Goal: Task Accomplishment & Management: Use online tool/utility

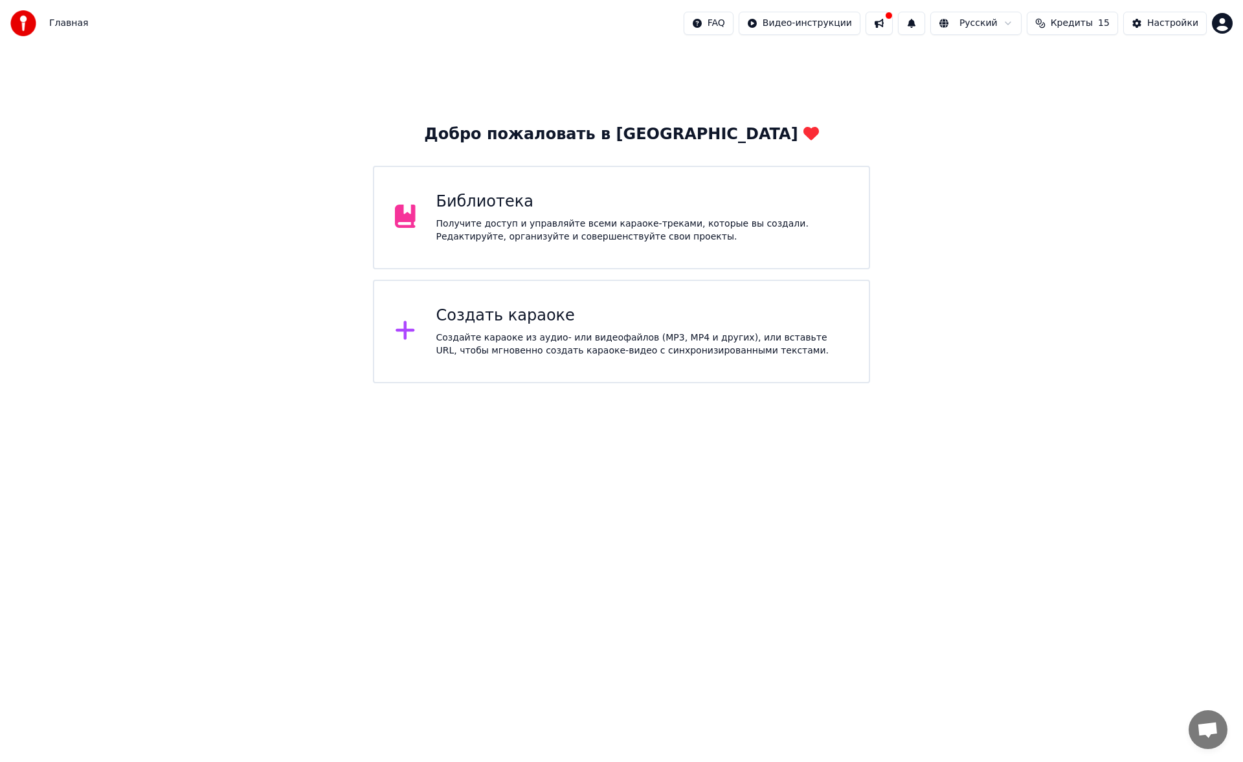
click at [593, 238] on div "Получите доступ и управляйте всеми караоке-треками, которые вы создали. Редакти…" at bounding box center [642, 230] width 412 height 26
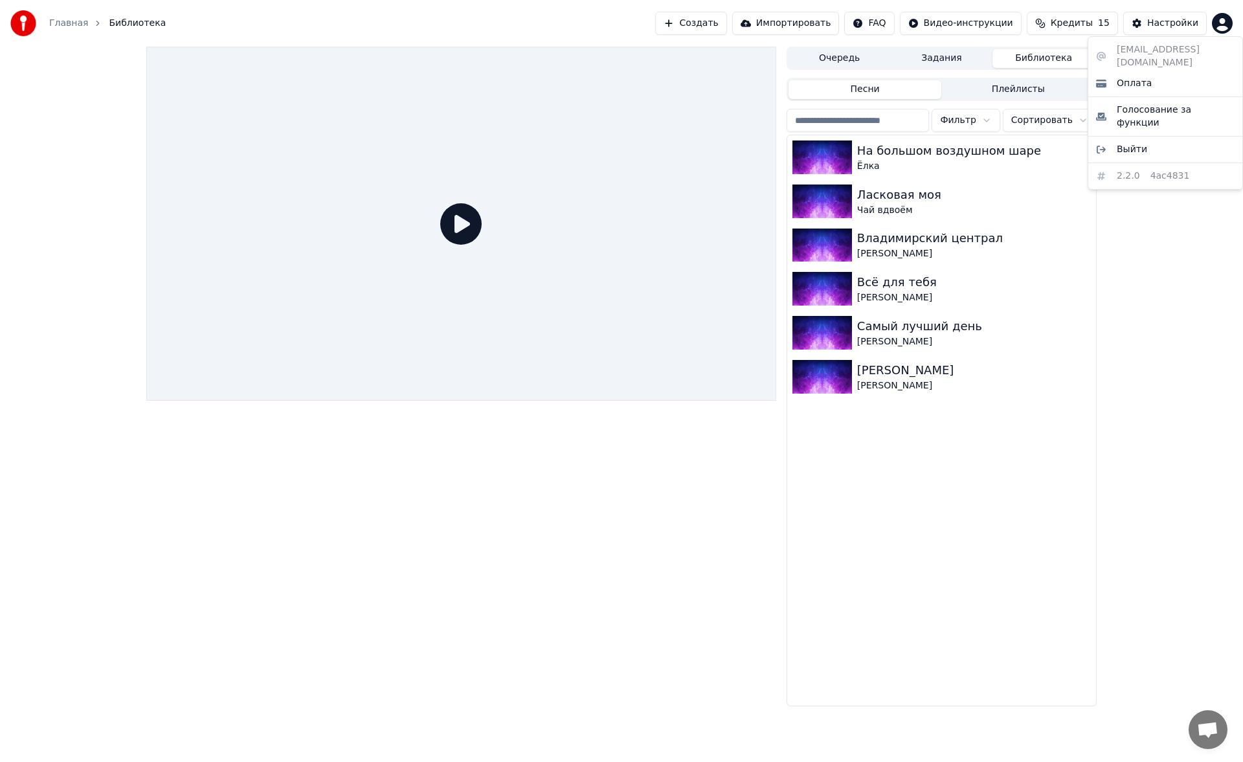
click at [1219, 17] on html "Главная Библиотека Создать Импортировать FAQ Видео-инструкции Кредиты 15 Настро…" at bounding box center [621, 381] width 1243 height 762
click at [726, 20] on button "Создать" at bounding box center [690, 23] width 71 height 23
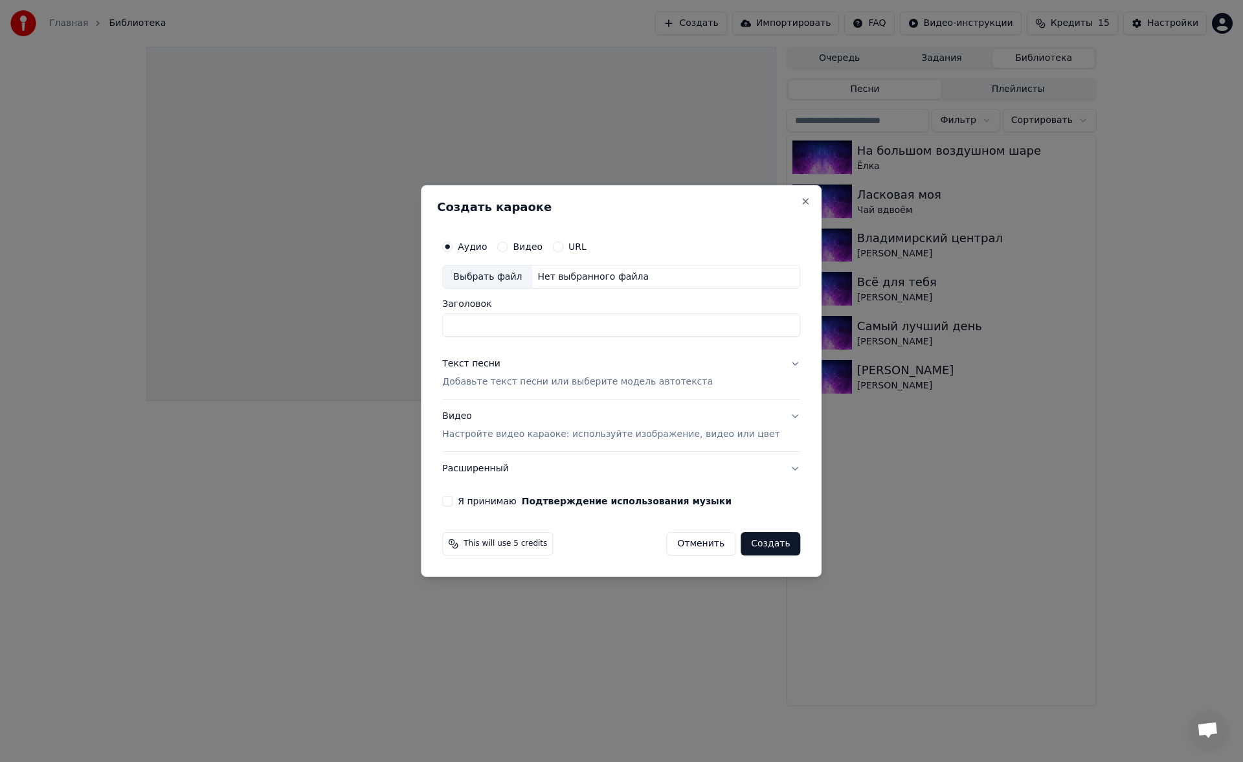
click at [505, 276] on div "Выбрать файл" at bounding box center [487, 276] width 89 height 23
type input "**********"
click at [507, 377] on p "Добавьте текст песни или выберите модель автотекста" at bounding box center [577, 382] width 271 height 13
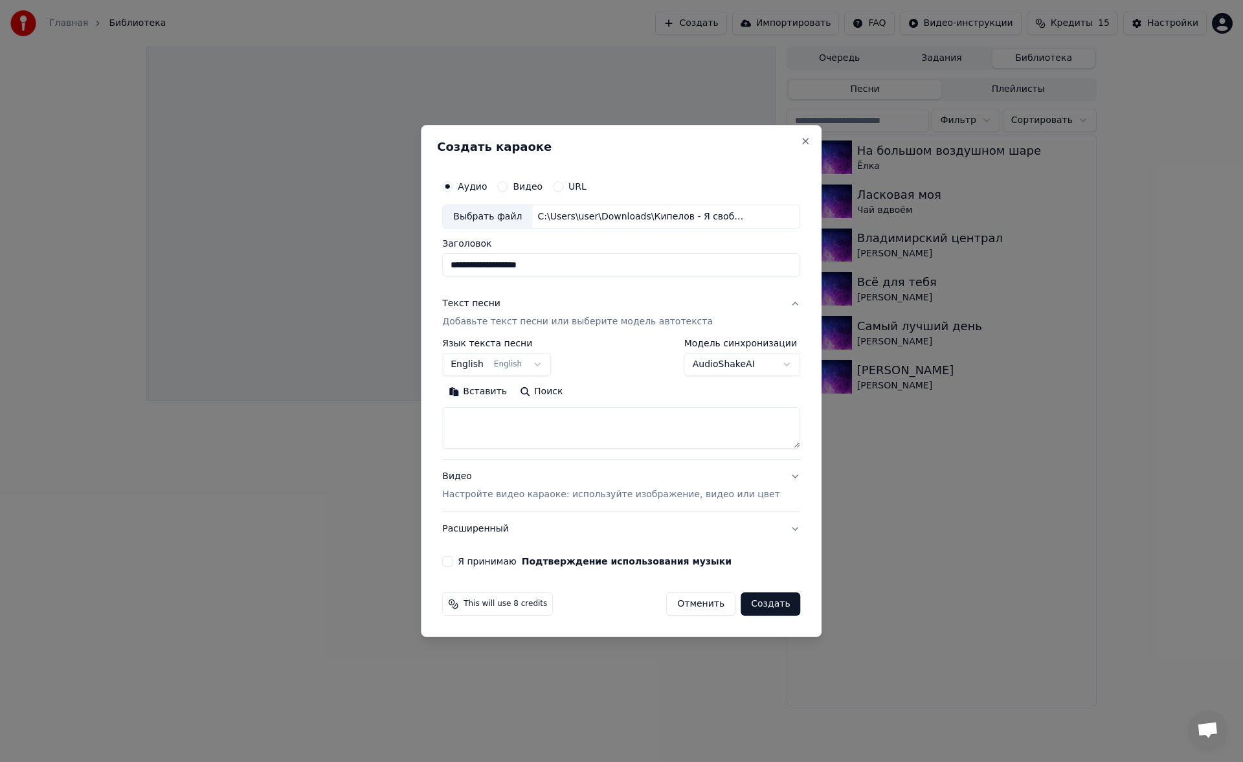
click at [551, 333] on button "Текст песни Добавьте текст песни или выберите модель автотекста" at bounding box center [621, 313] width 358 height 52
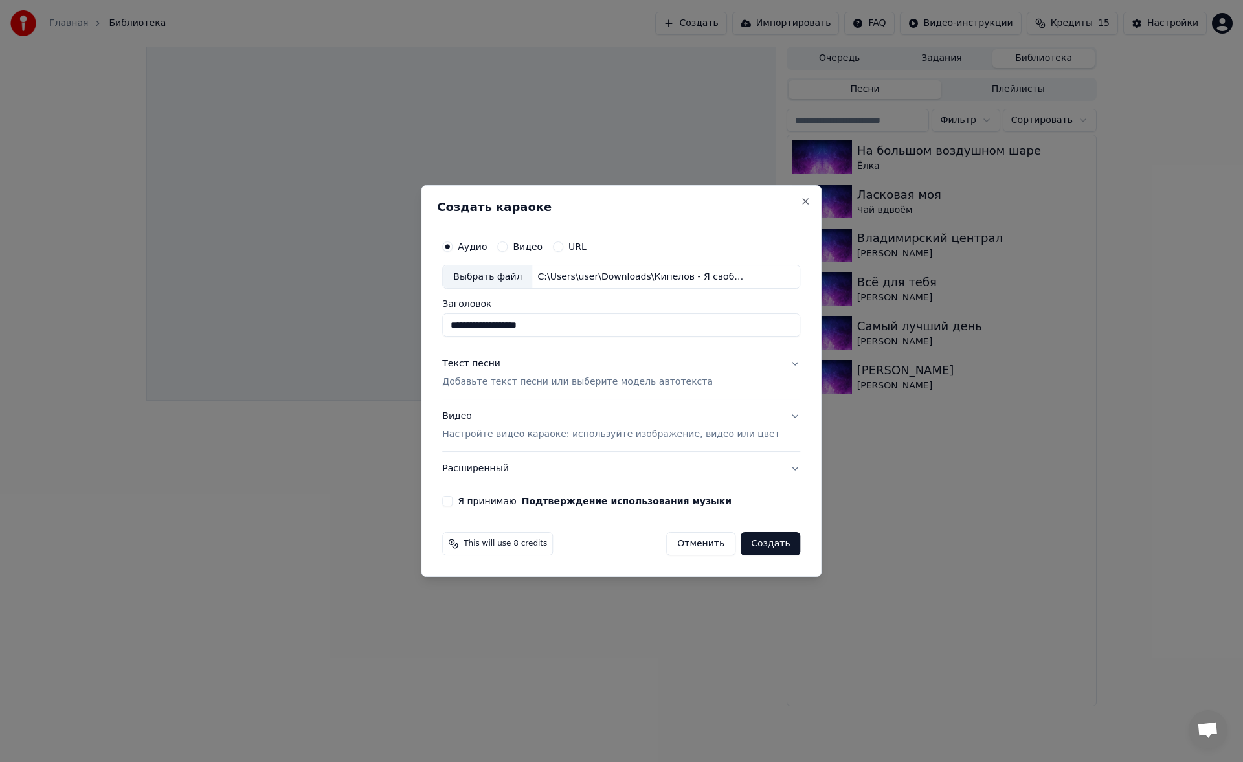
click at [544, 385] on p "Добавьте текст песни или выберите модель автотекста" at bounding box center [577, 382] width 271 height 13
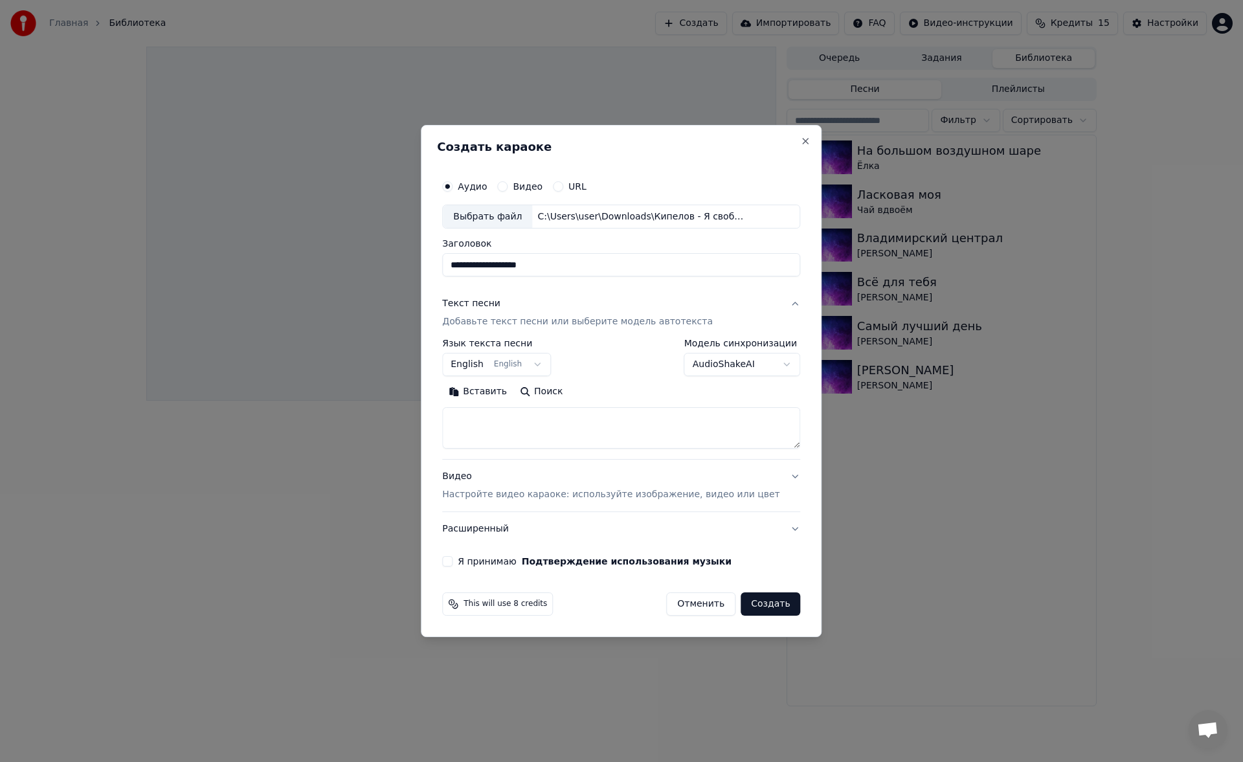
click at [509, 393] on button "Вставить" at bounding box center [477, 392] width 71 height 21
click at [586, 394] on button "Развернуть" at bounding box center [611, 392] width 82 height 21
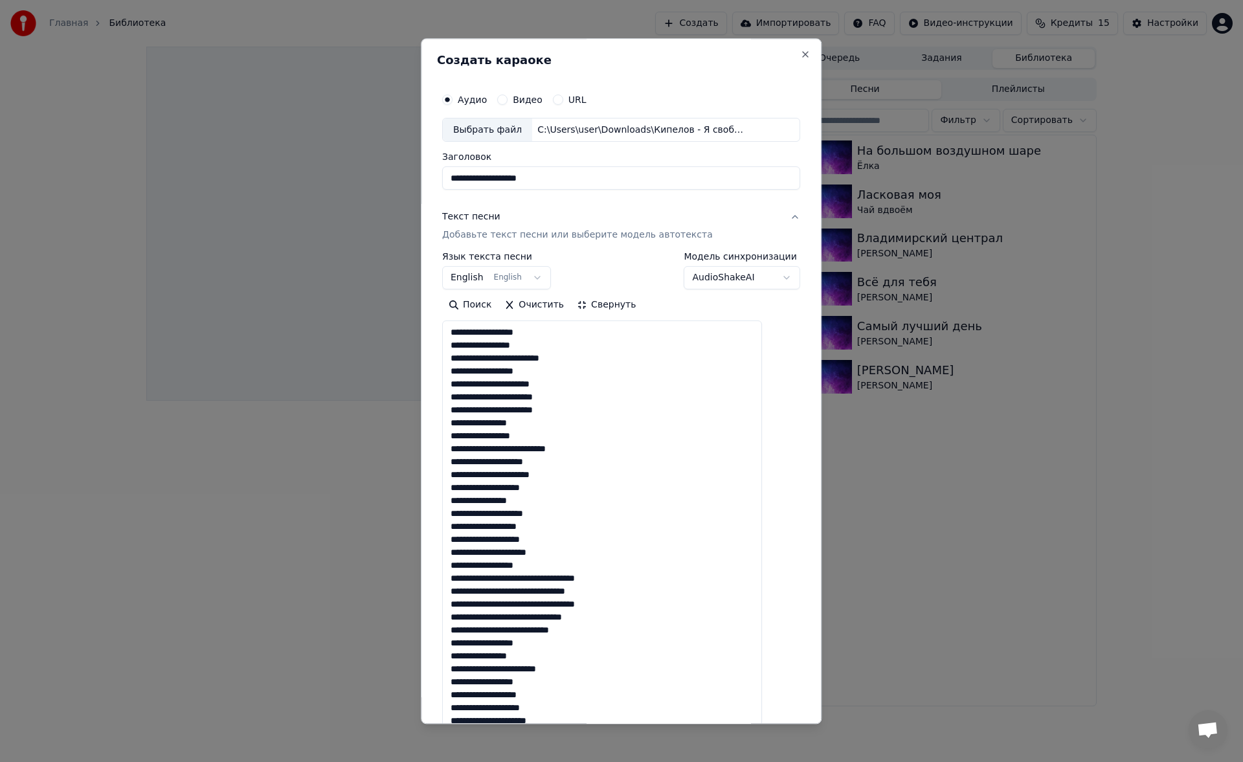
click at [613, 455] on textarea at bounding box center [602, 643] width 320 height 644
click at [642, 592] on textarea at bounding box center [602, 643] width 320 height 644
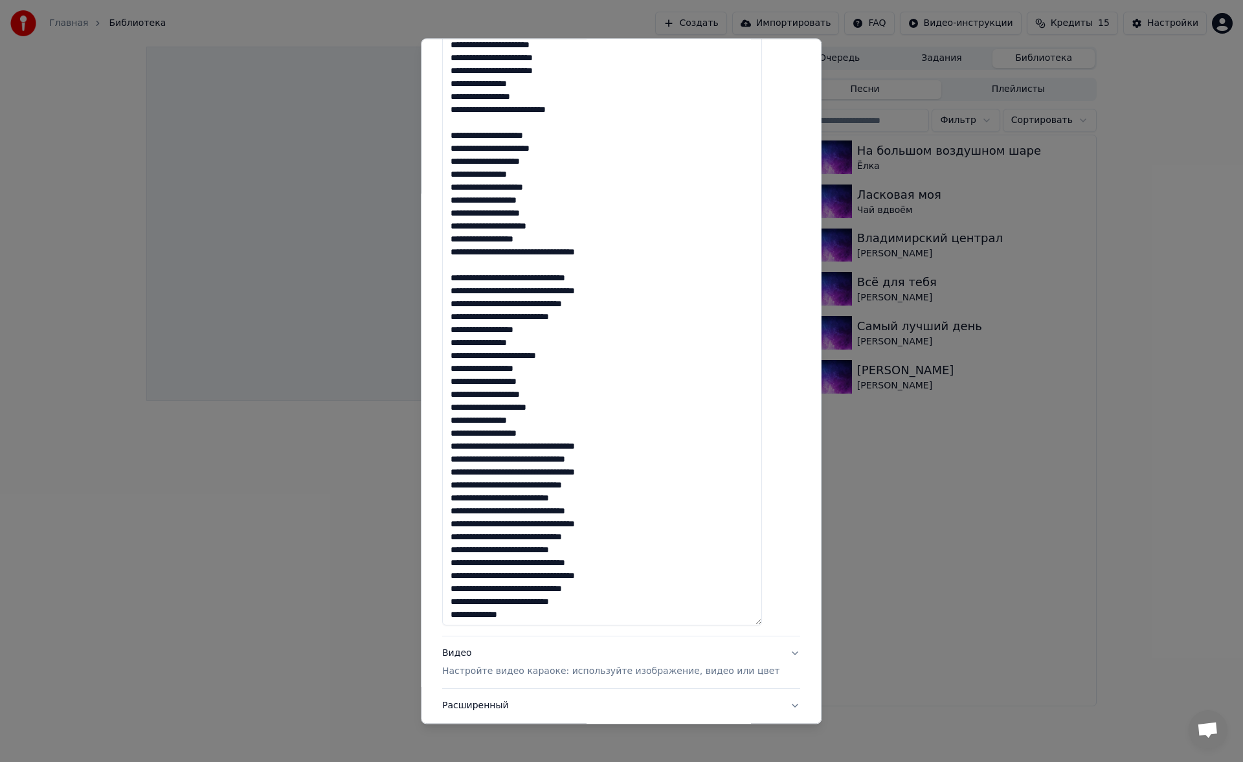
scroll to position [340, 0]
click at [599, 317] on textarea at bounding box center [602, 303] width 320 height 644
click at [636, 462] on textarea at bounding box center [602, 303] width 320 height 644
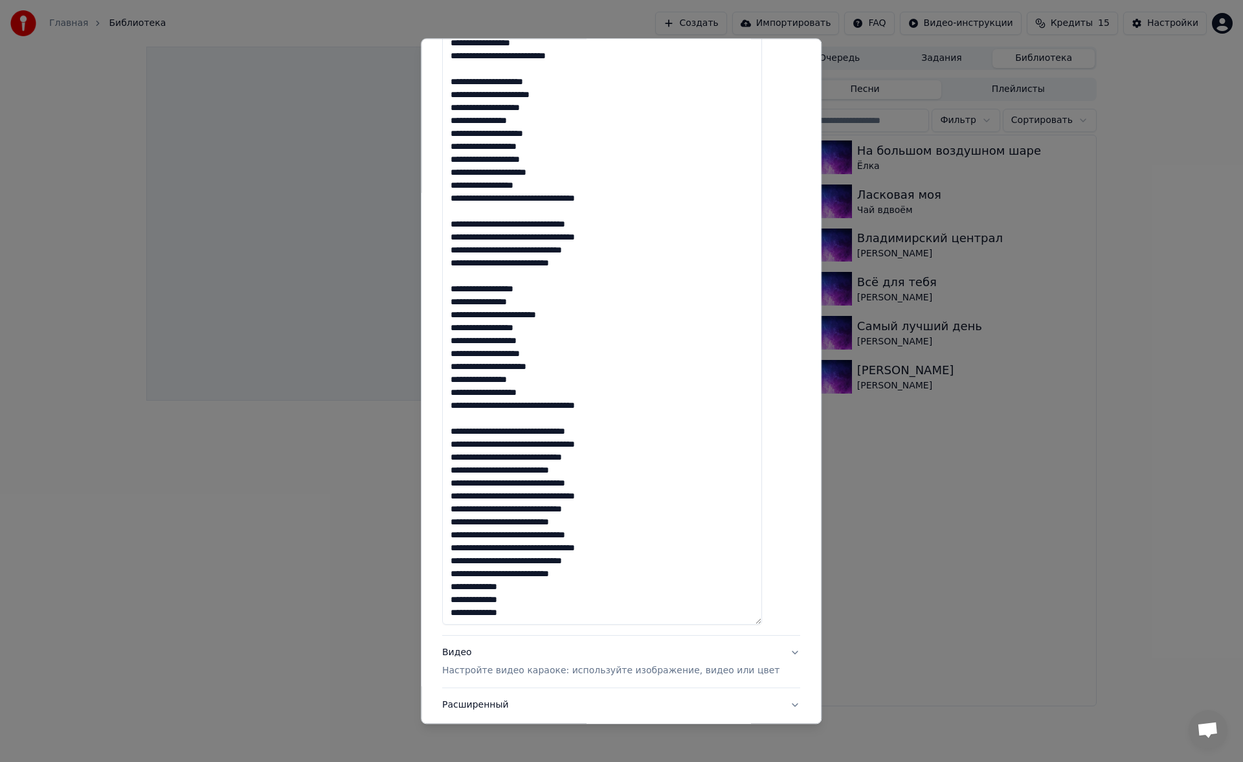
click at [647, 470] on textarea at bounding box center [602, 303] width 320 height 644
click at [599, 537] on textarea at bounding box center [602, 303] width 320 height 644
click at [596, 606] on textarea at bounding box center [602, 303] width 320 height 644
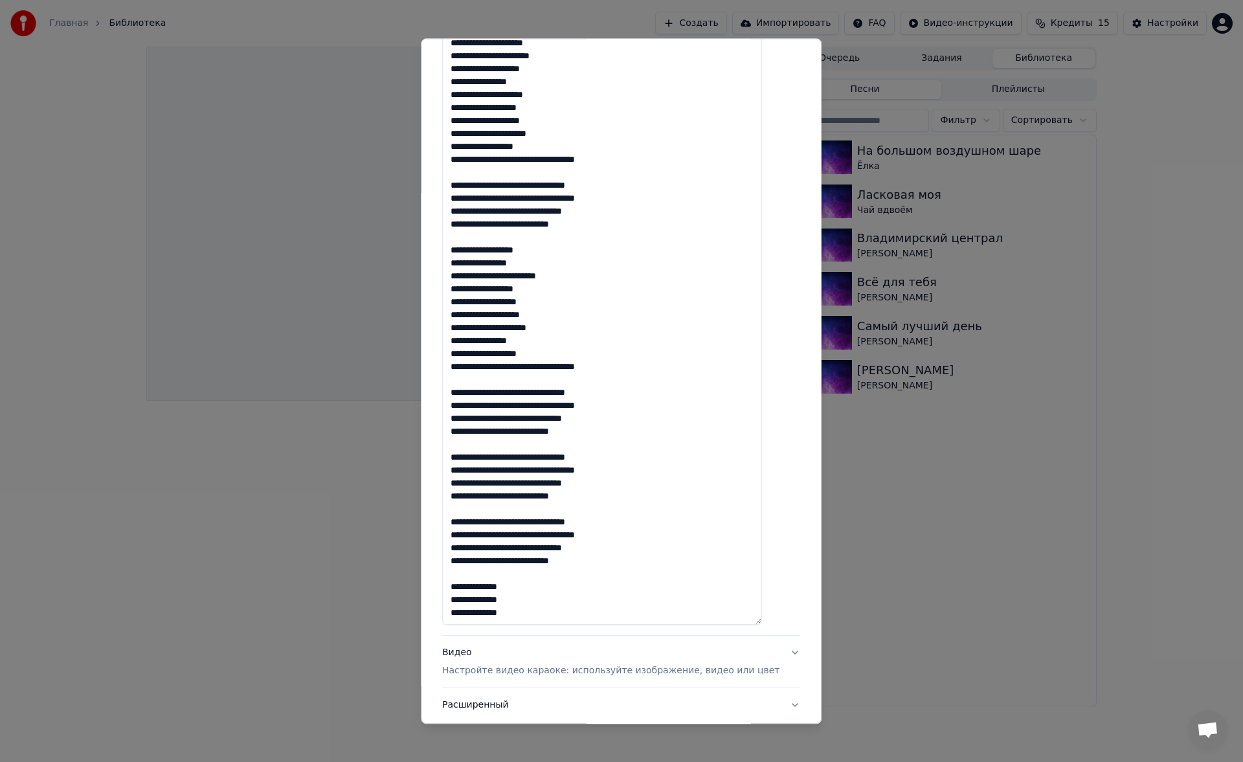
scroll to position [429, 0]
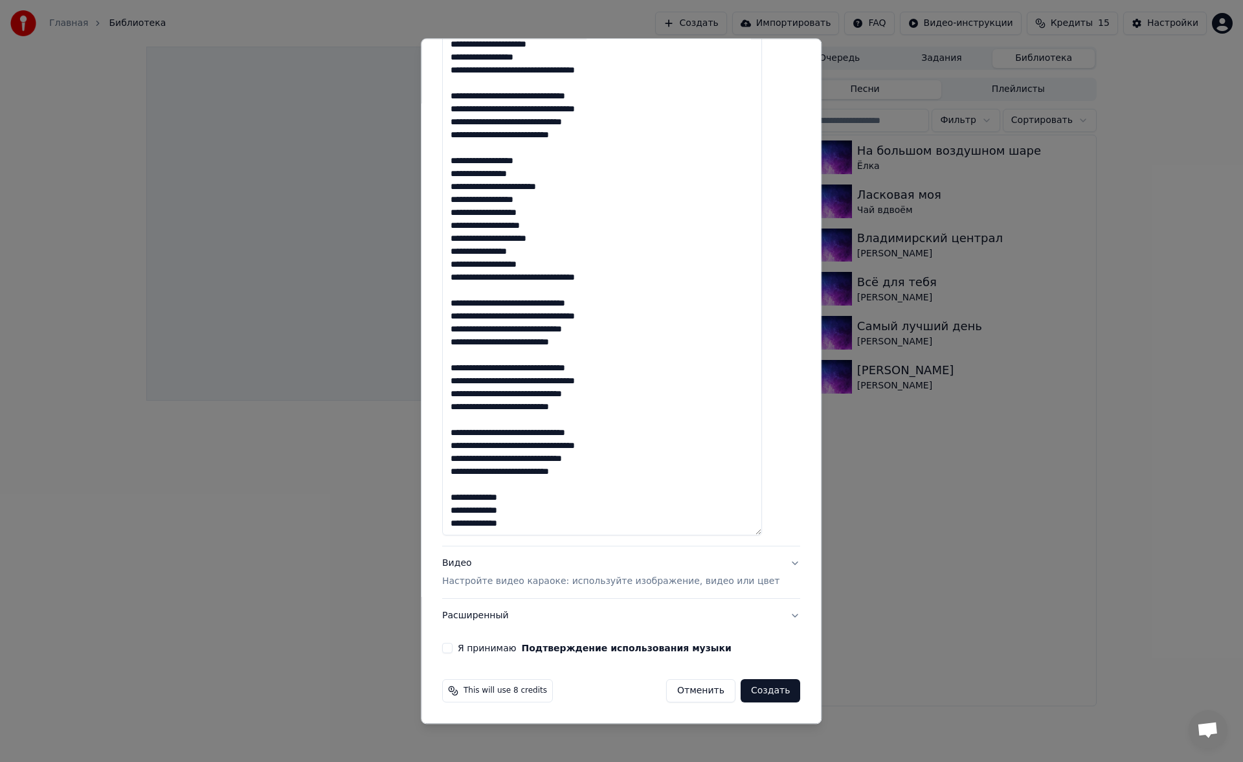
type textarea "**********"
click at [711, 557] on div "Видео Настройте видео караоке: используйте изображение, видео или цвет" at bounding box center [610, 572] width 337 height 31
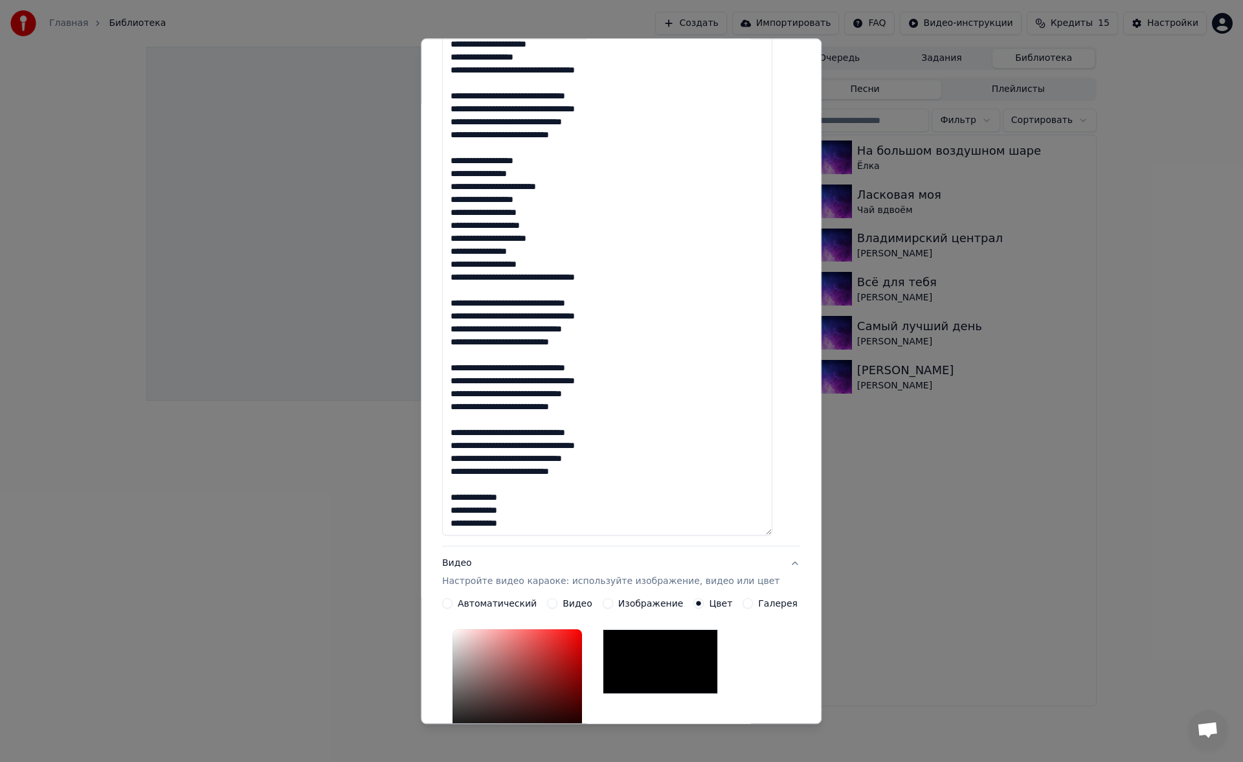
scroll to position [19, 0]
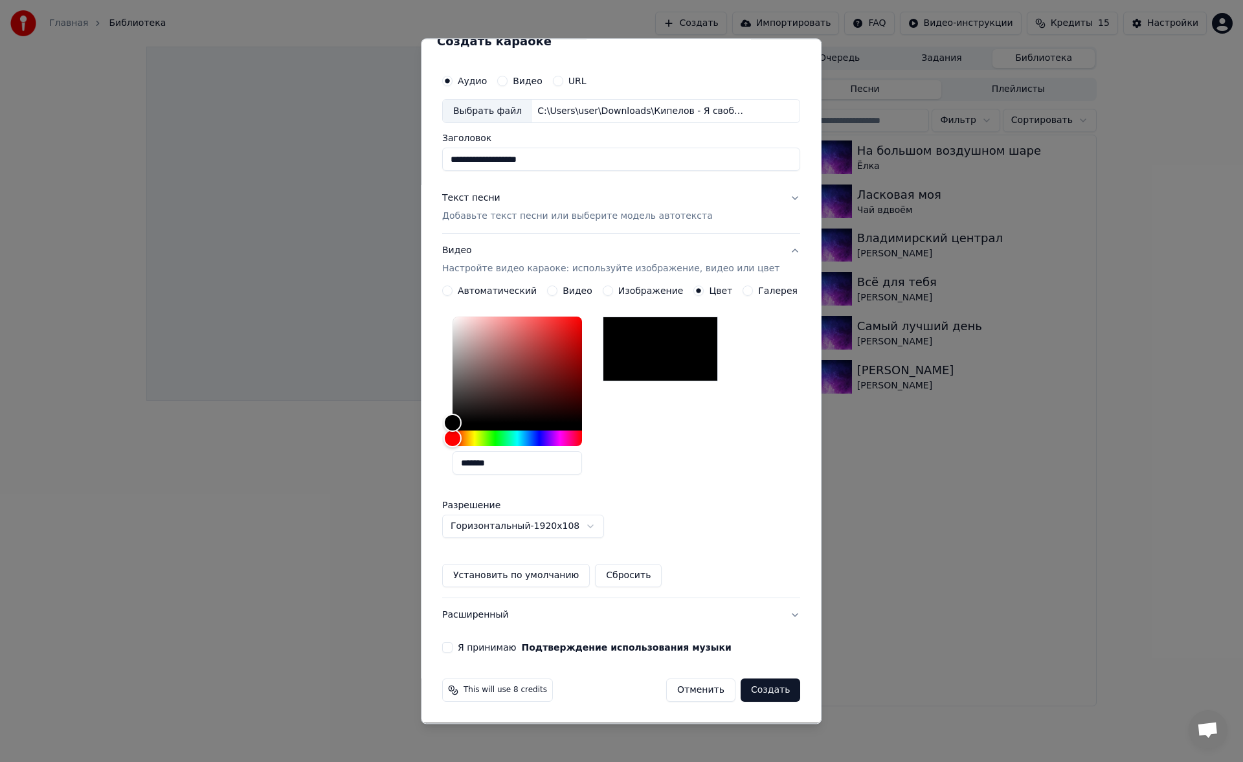
click at [461, 649] on div "Я принимаю Подтверждение использования музыки" at bounding box center [621, 648] width 358 height 10
click at [452, 645] on button "Я принимаю Подтверждение использования музыки" at bounding box center [447, 648] width 10 height 10
click at [694, 467] on div "*******" at bounding box center [621, 398] width 358 height 173
click at [741, 687] on button "Создать" at bounding box center [770, 690] width 60 height 23
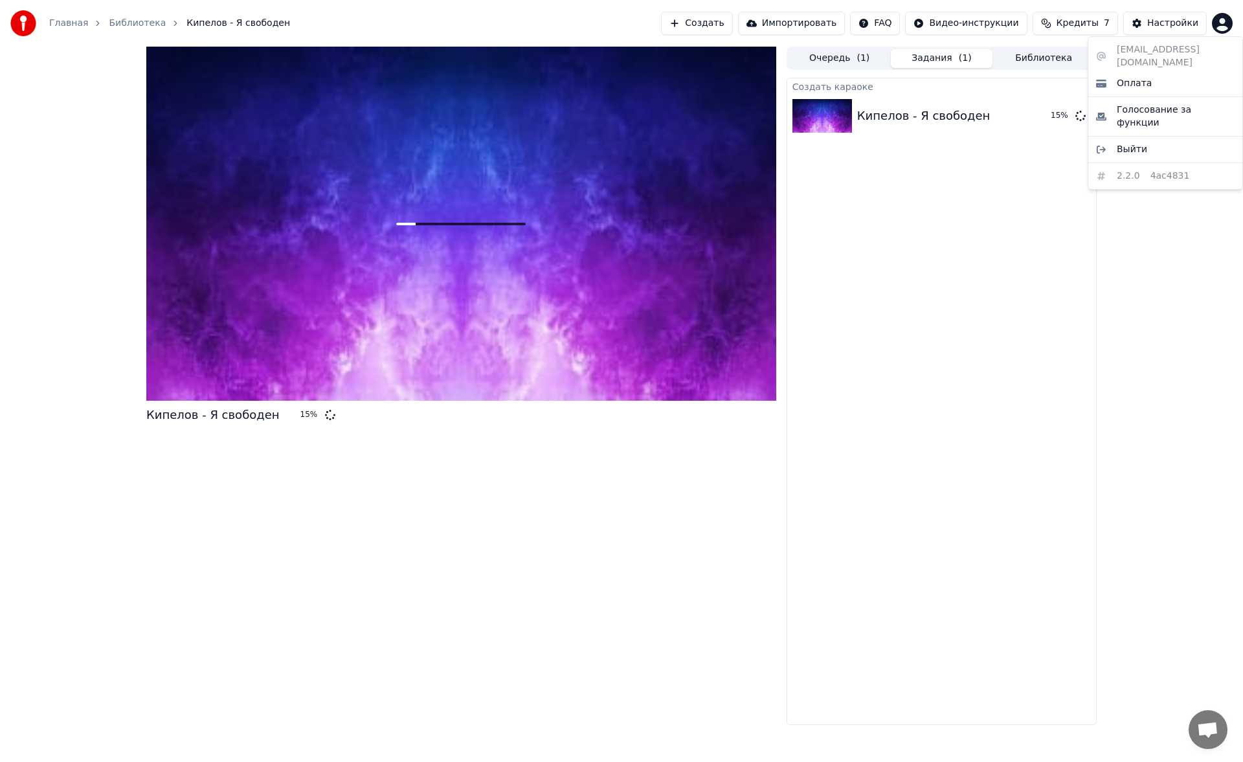
click at [1217, 23] on html "Главная Библиотека Кипелов - Я свободен Создать Импортировать FAQ Видео-инструк…" at bounding box center [621, 381] width 1243 height 762
click at [1022, 194] on html "Главная Библиотека Кипелов - Я свободен Создать Импортировать FAQ Видео-инструк…" at bounding box center [621, 381] width 1243 height 762
click at [850, 50] on button "Очередь ( 1 )" at bounding box center [839, 58] width 102 height 19
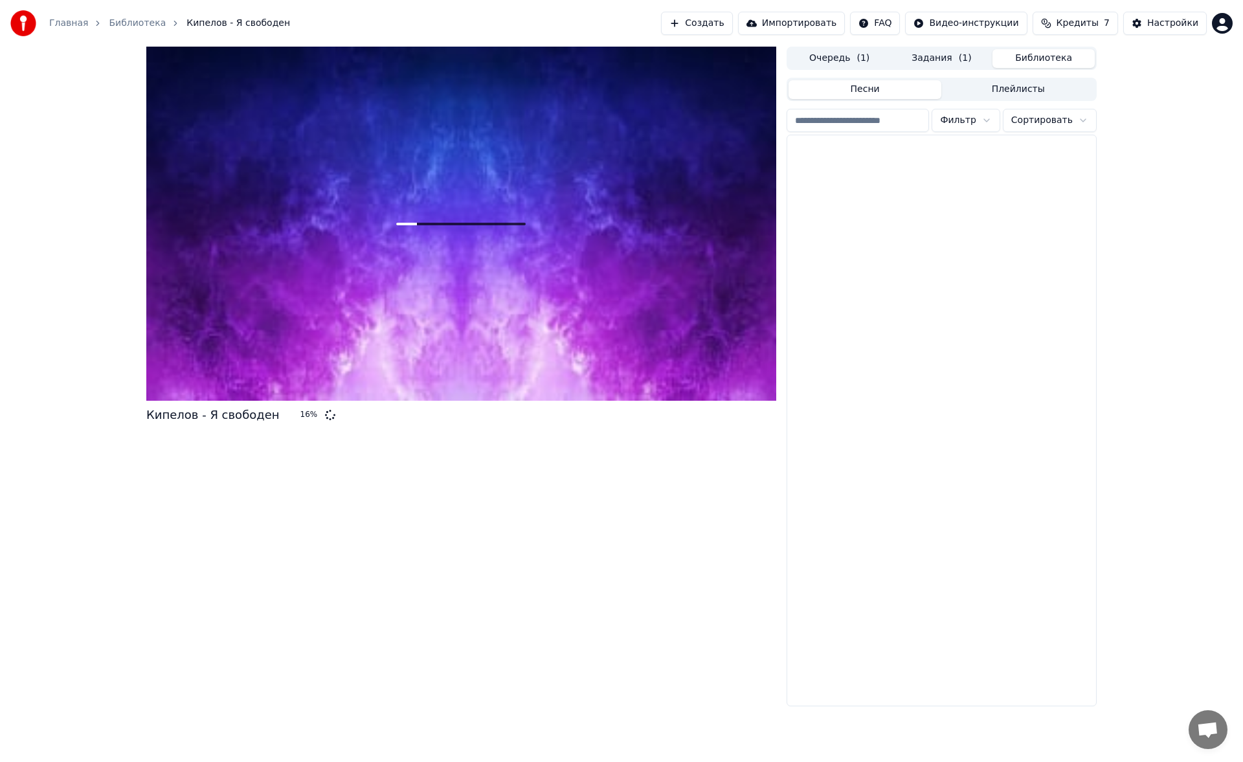
click at [1053, 52] on button "Библиотека" at bounding box center [1043, 58] width 102 height 19
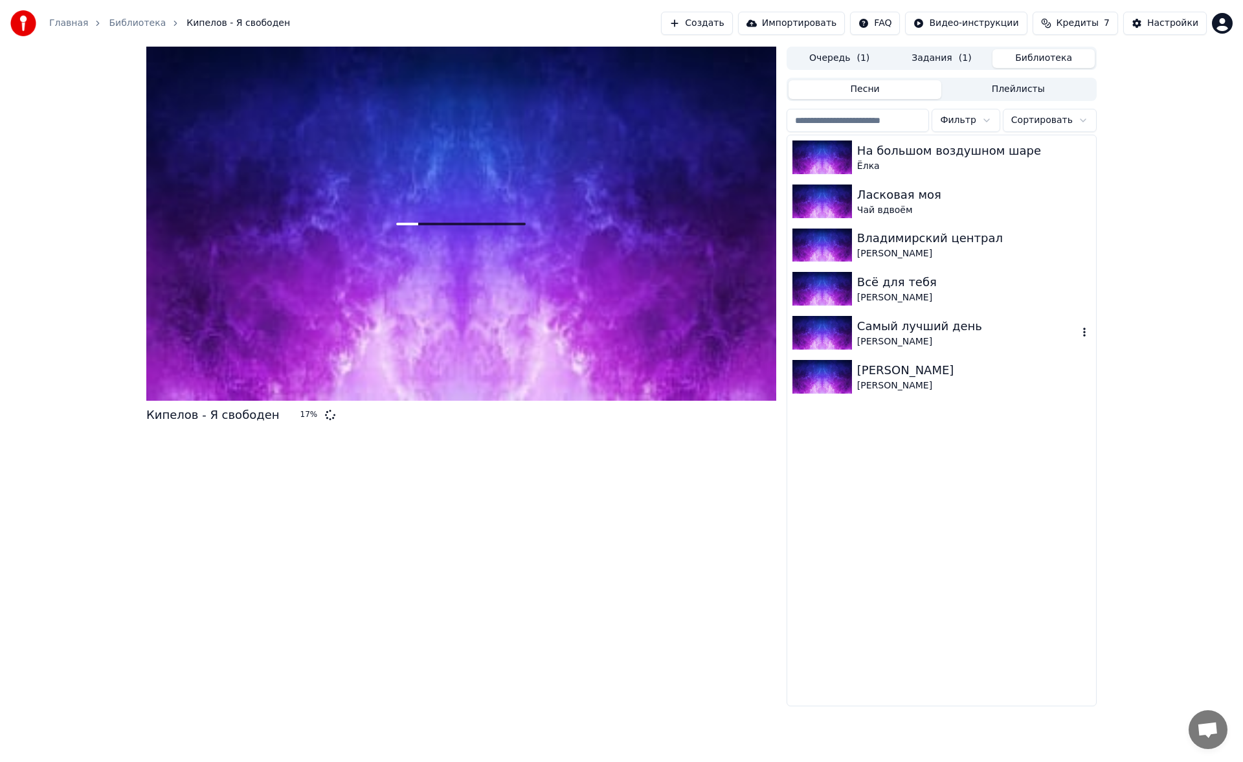
click at [878, 328] on div "Самый лучший день" at bounding box center [967, 326] width 221 height 18
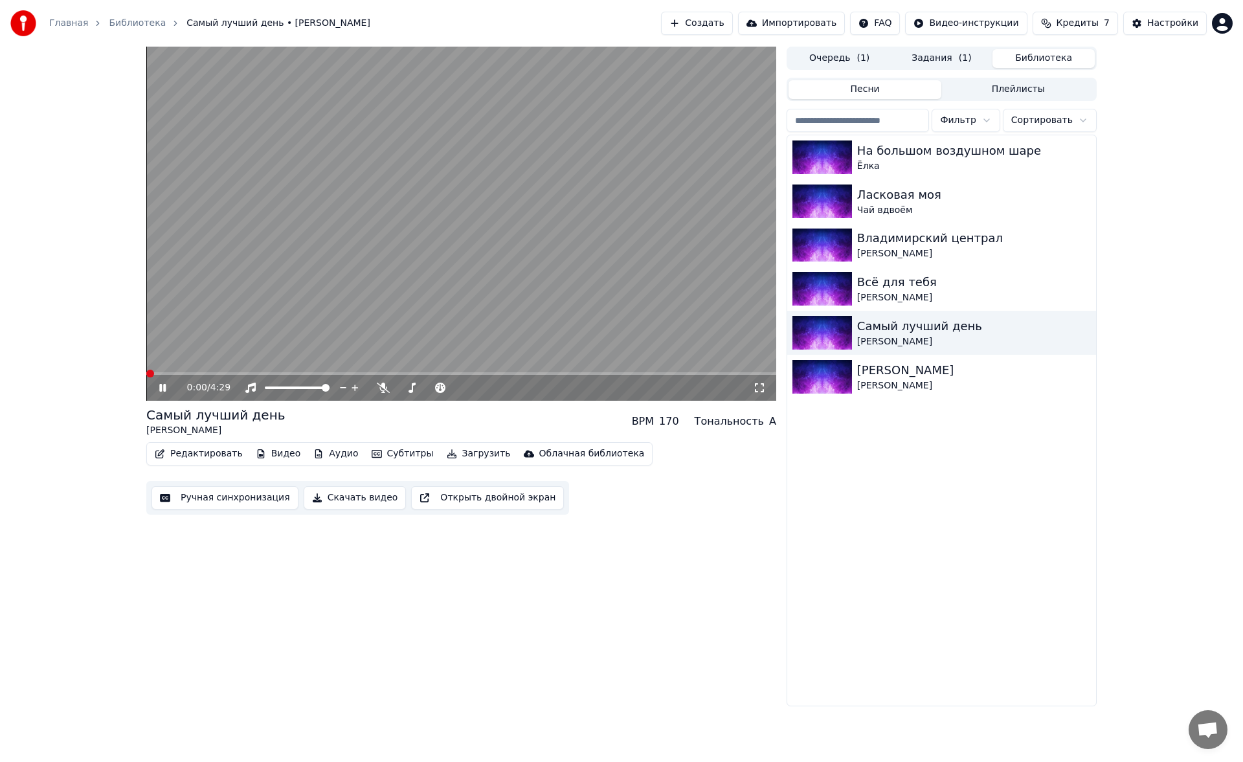
click at [247, 499] on button "Ручная синхронизация" at bounding box center [224, 497] width 147 height 23
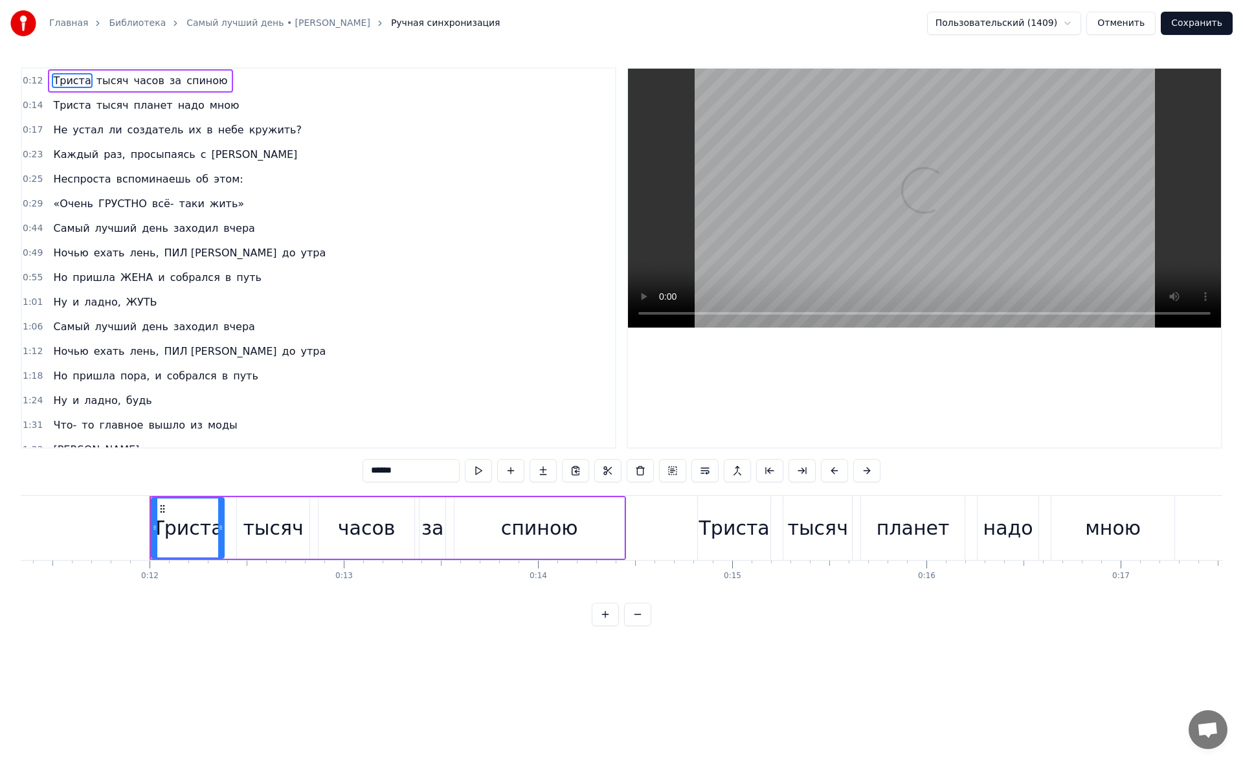
scroll to position [0, 2265]
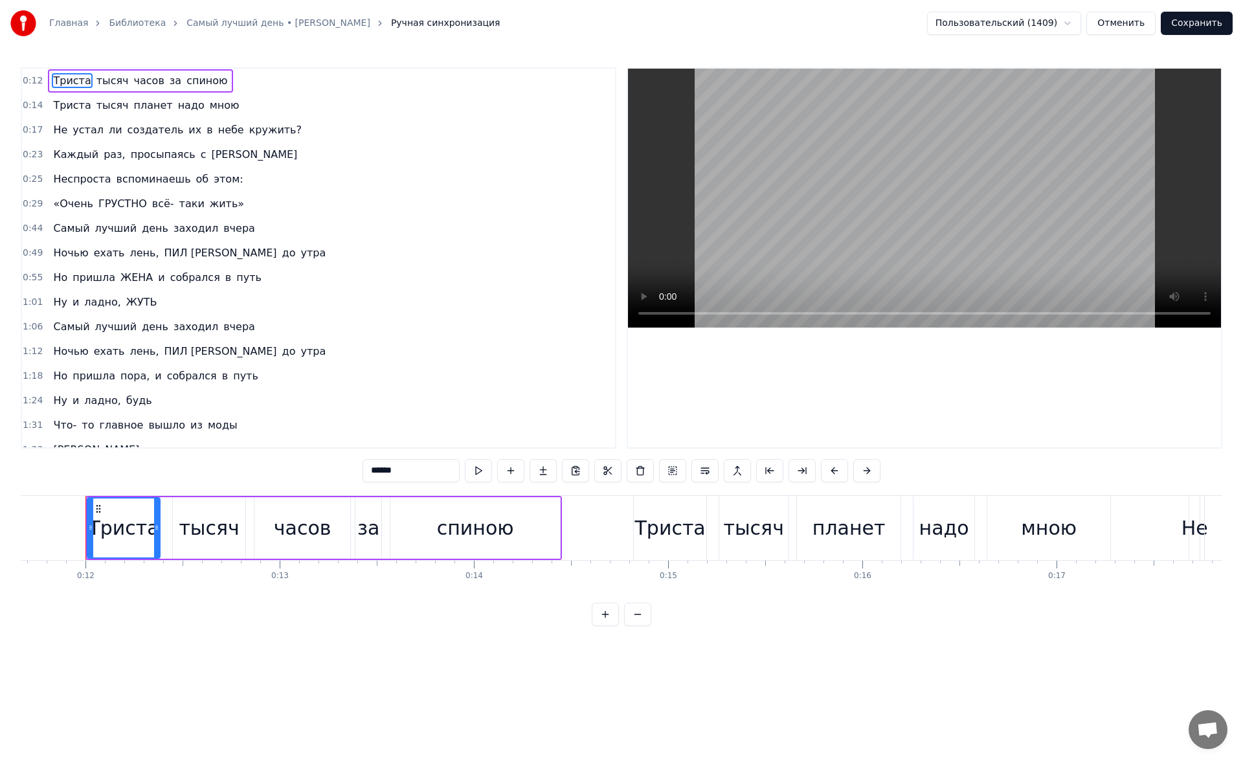
click at [109, 23] on link "Библиотека" at bounding box center [137, 23] width 57 height 13
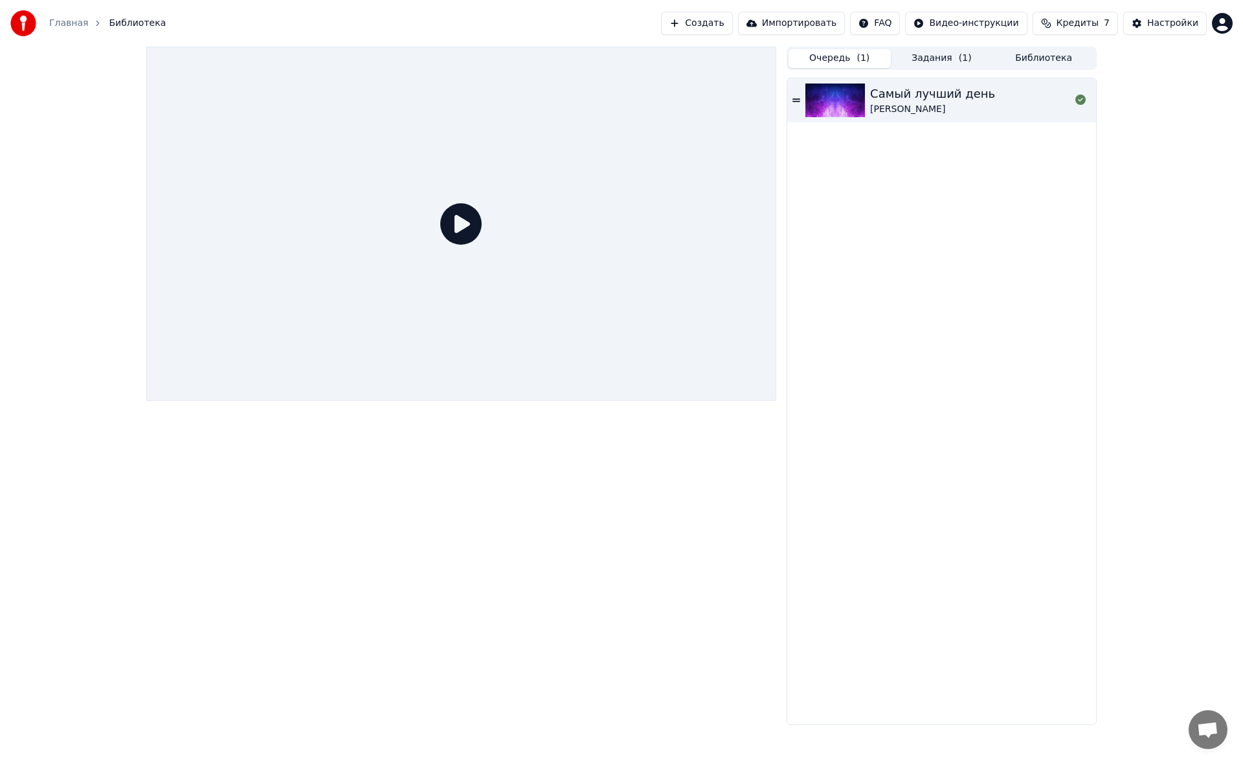
click at [858, 61] on span "( 1 )" at bounding box center [862, 58] width 13 height 13
click at [861, 93] on img at bounding box center [835, 100] width 60 height 34
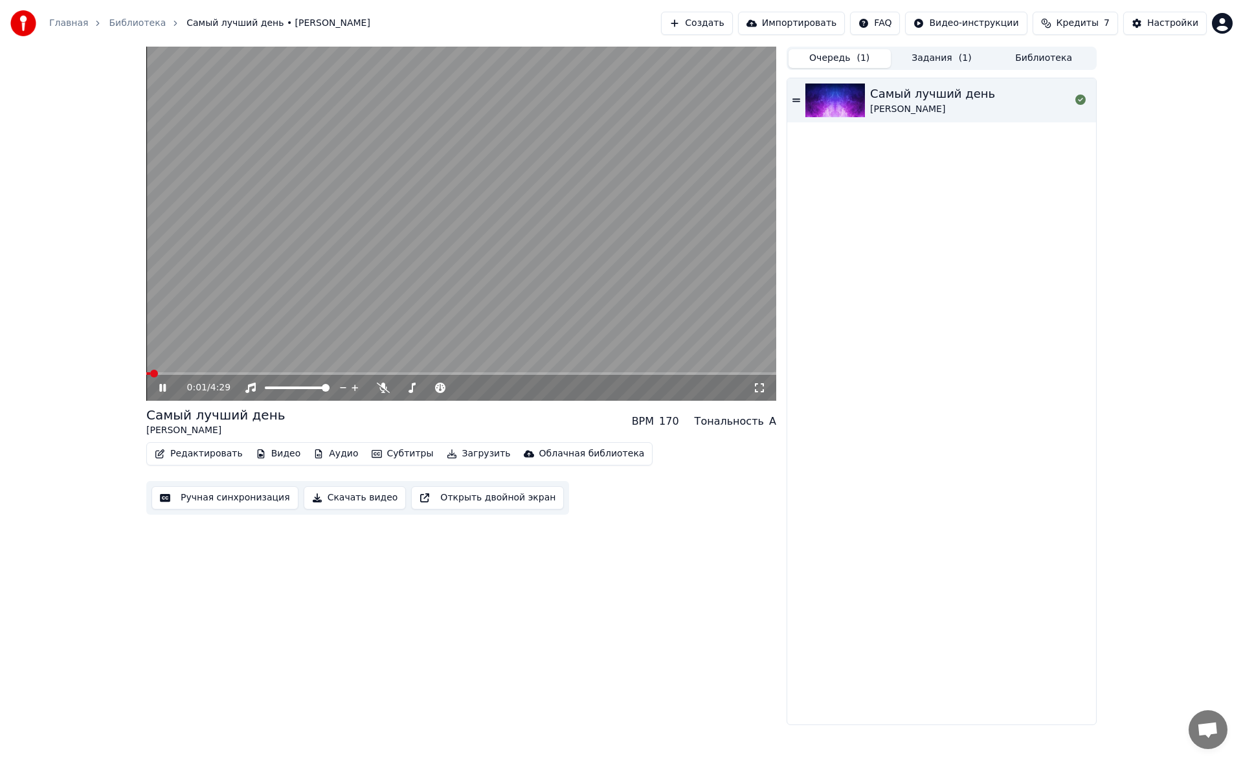
click at [933, 61] on button "Задания ( 1 )" at bounding box center [942, 58] width 102 height 19
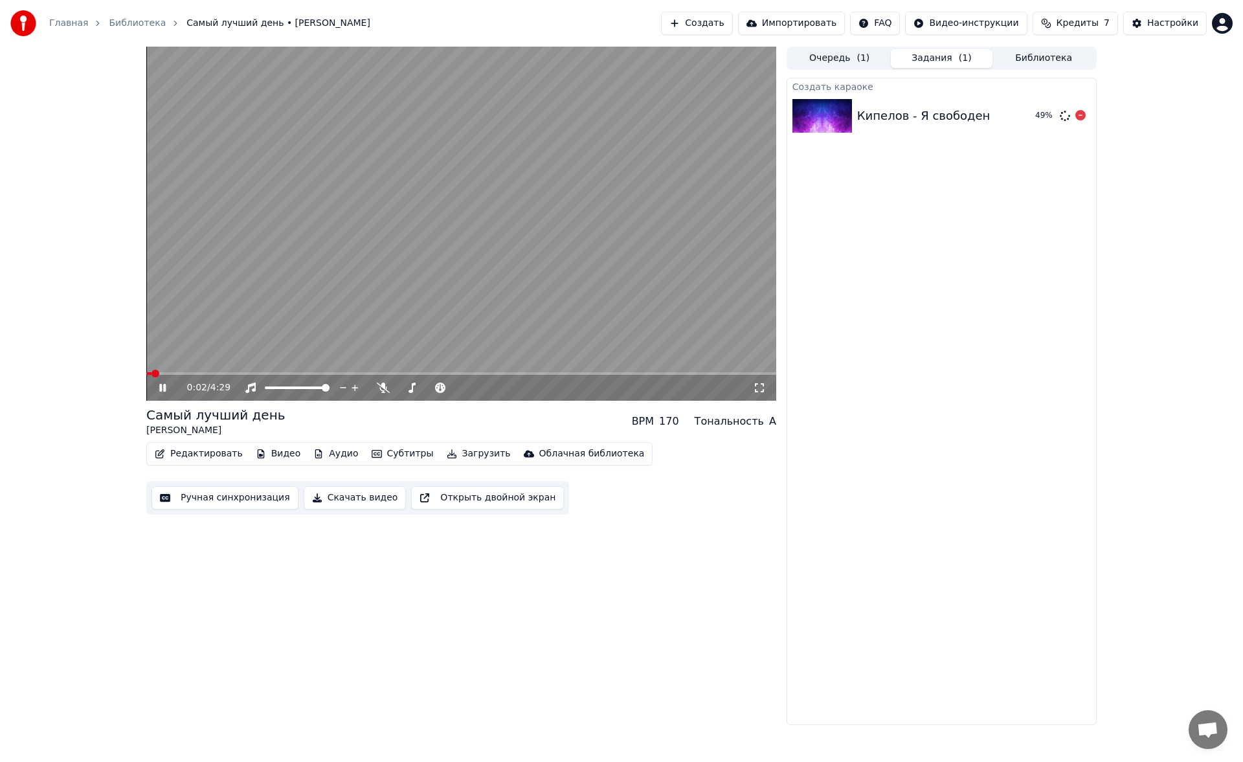
click at [894, 117] on div "Кипелов - Я свободен" at bounding box center [923, 116] width 133 height 18
click at [843, 293] on div "Создать караоке Кипелов - Я свободен 49 %" at bounding box center [941, 401] width 310 height 647
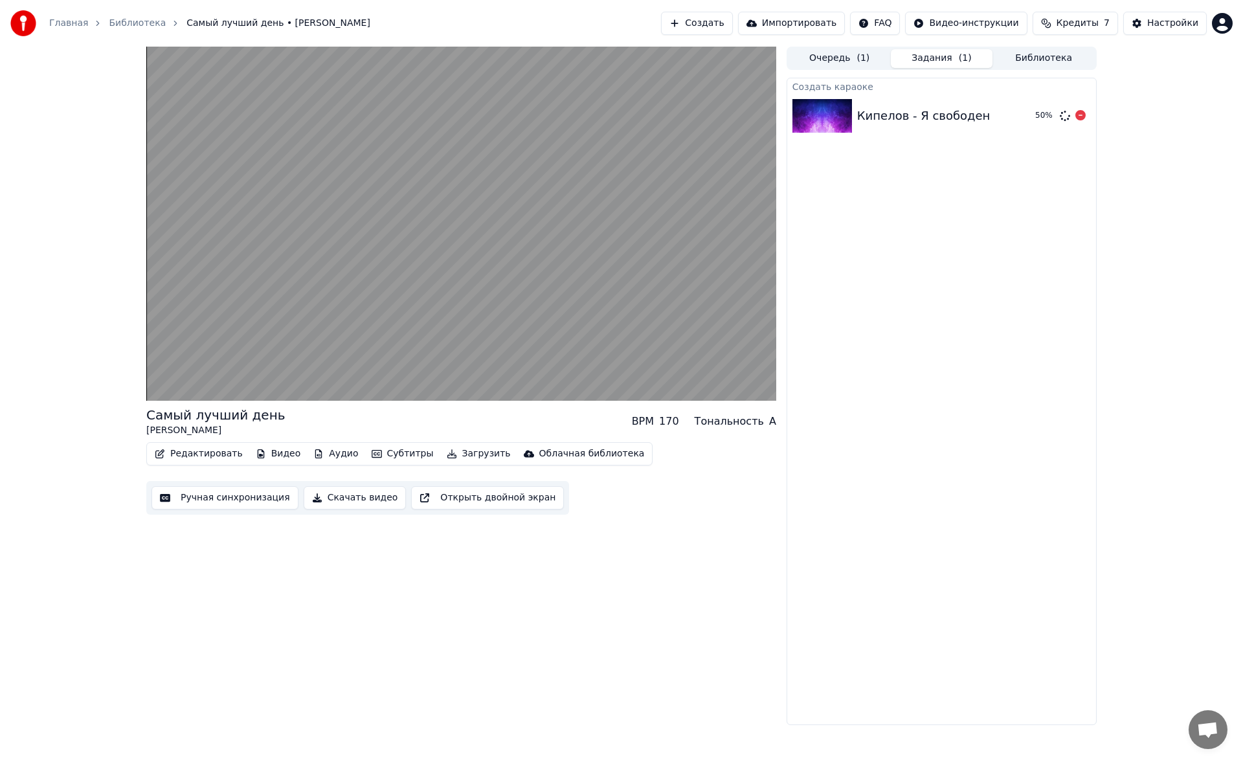
click at [834, 129] on img at bounding box center [822, 116] width 60 height 34
click at [852, 51] on button "Очередь ( 1 )" at bounding box center [839, 58] width 102 height 19
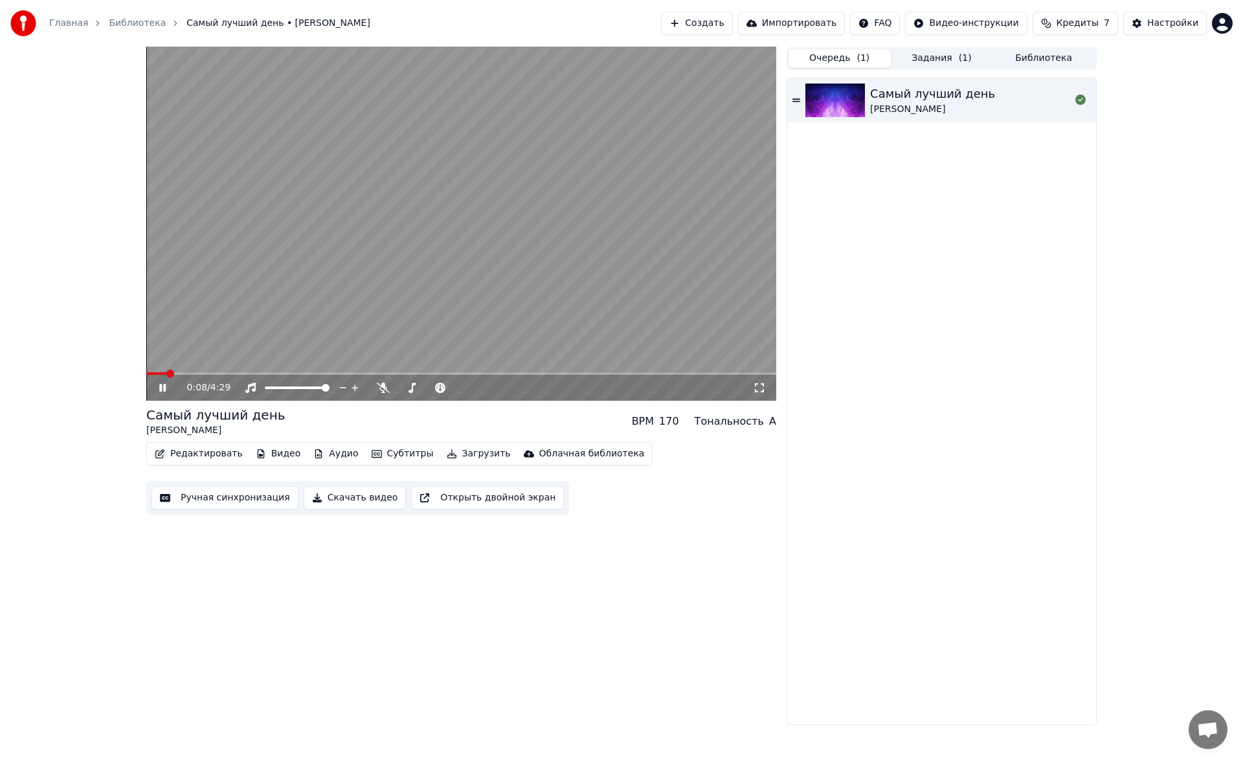
click at [166, 384] on icon at bounding box center [162, 388] width 6 height 8
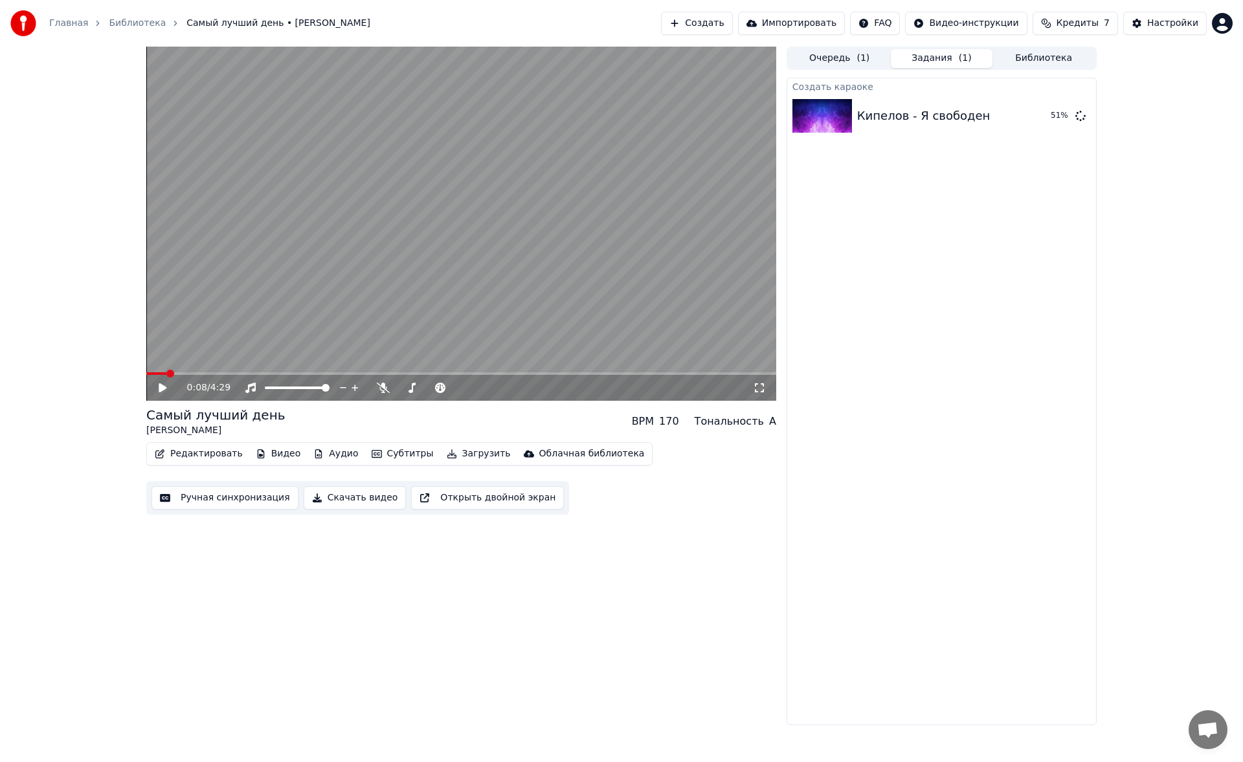
click at [948, 55] on button "Задания ( 1 )" at bounding box center [942, 58] width 102 height 19
click at [869, 112] on div "Кипелов - Я свободен" at bounding box center [923, 116] width 133 height 18
click at [885, 128] on div "Кипелов - Я свободен Воспроизвести" at bounding box center [941, 116] width 309 height 44
click at [878, 127] on div "Кипелов - Я свободен Воспроизвести" at bounding box center [941, 116] width 309 height 44
click at [997, 128] on div "Кипелов - Я свободен Воспроизвести" at bounding box center [941, 116] width 309 height 44
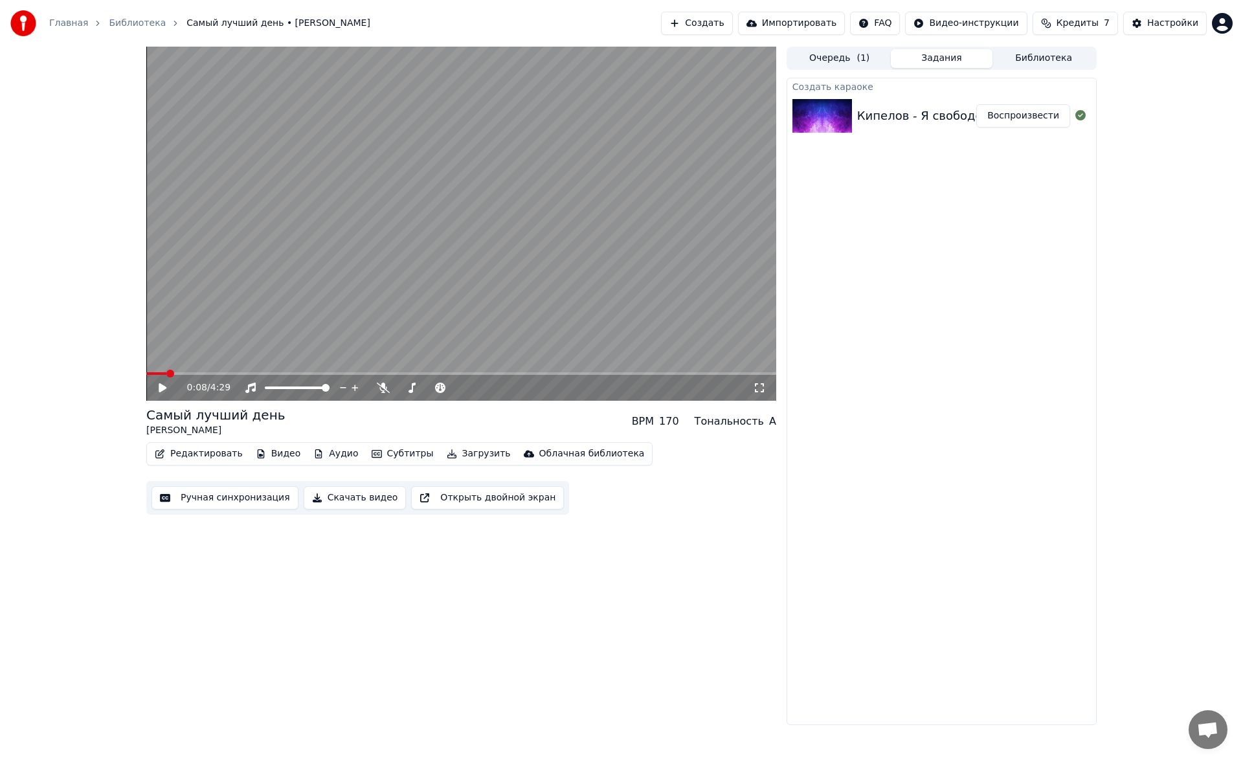
click at [1006, 115] on button "Воспроизвести" at bounding box center [1023, 115] width 94 height 23
click at [200, 373] on span at bounding box center [461, 373] width 630 height 3
click at [246, 375] on span at bounding box center [461, 373] width 630 height 3
click at [397, 388] on span at bounding box center [401, 388] width 8 height 8
click at [161, 390] on icon at bounding box center [162, 388] width 6 height 8
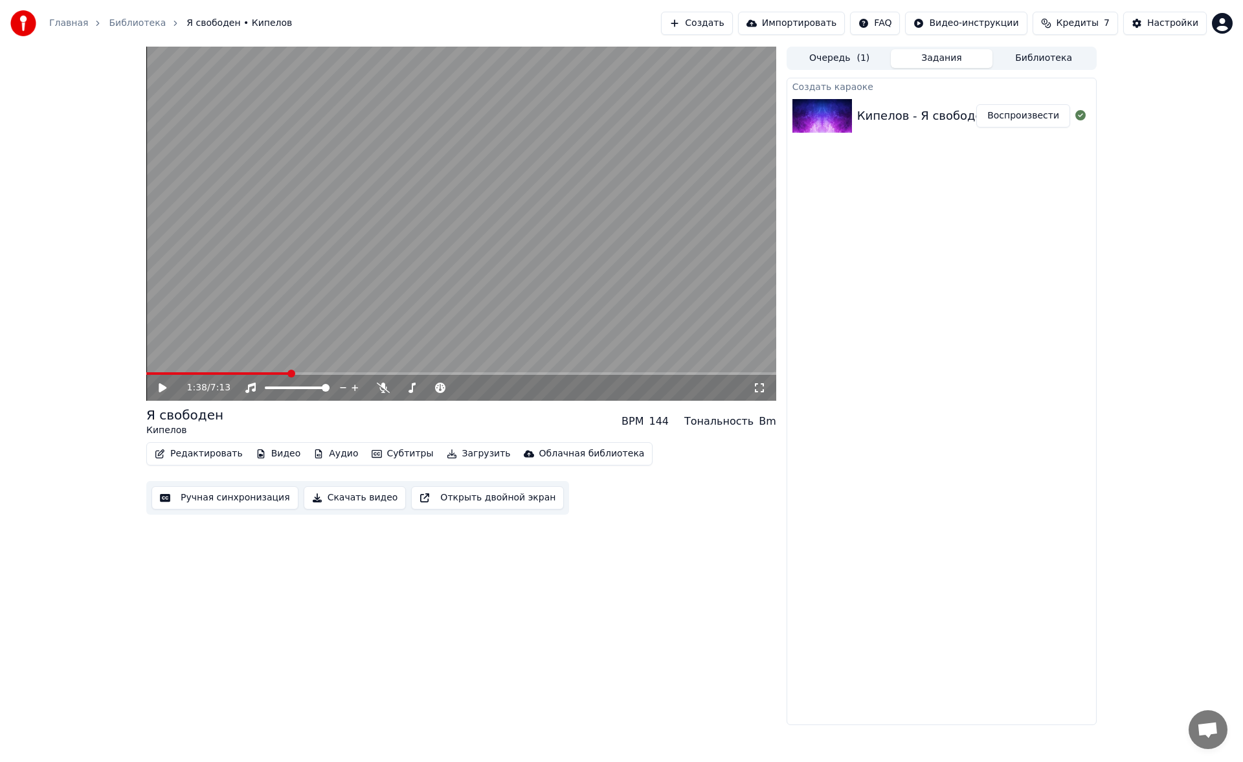
click at [240, 511] on div "Ручная синхронизация Скачать видео Открыть двойной экран" at bounding box center [357, 498] width 423 height 34
click at [253, 498] on button "Ручная синхронизация" at bounding box center [224, 497] width 147 height 23
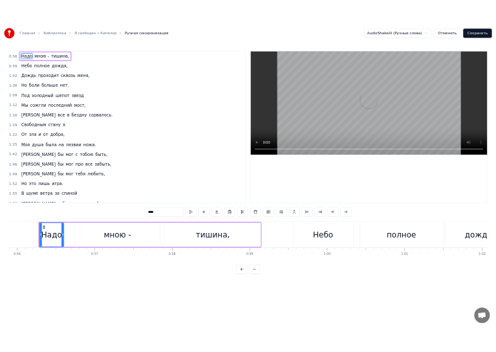
scroll to position [0, 10863]
